Goal: Use online tool/utility: Use online tool/utility

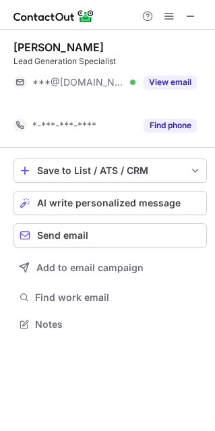
scroll to position [293, 215]
